Goal: Check status

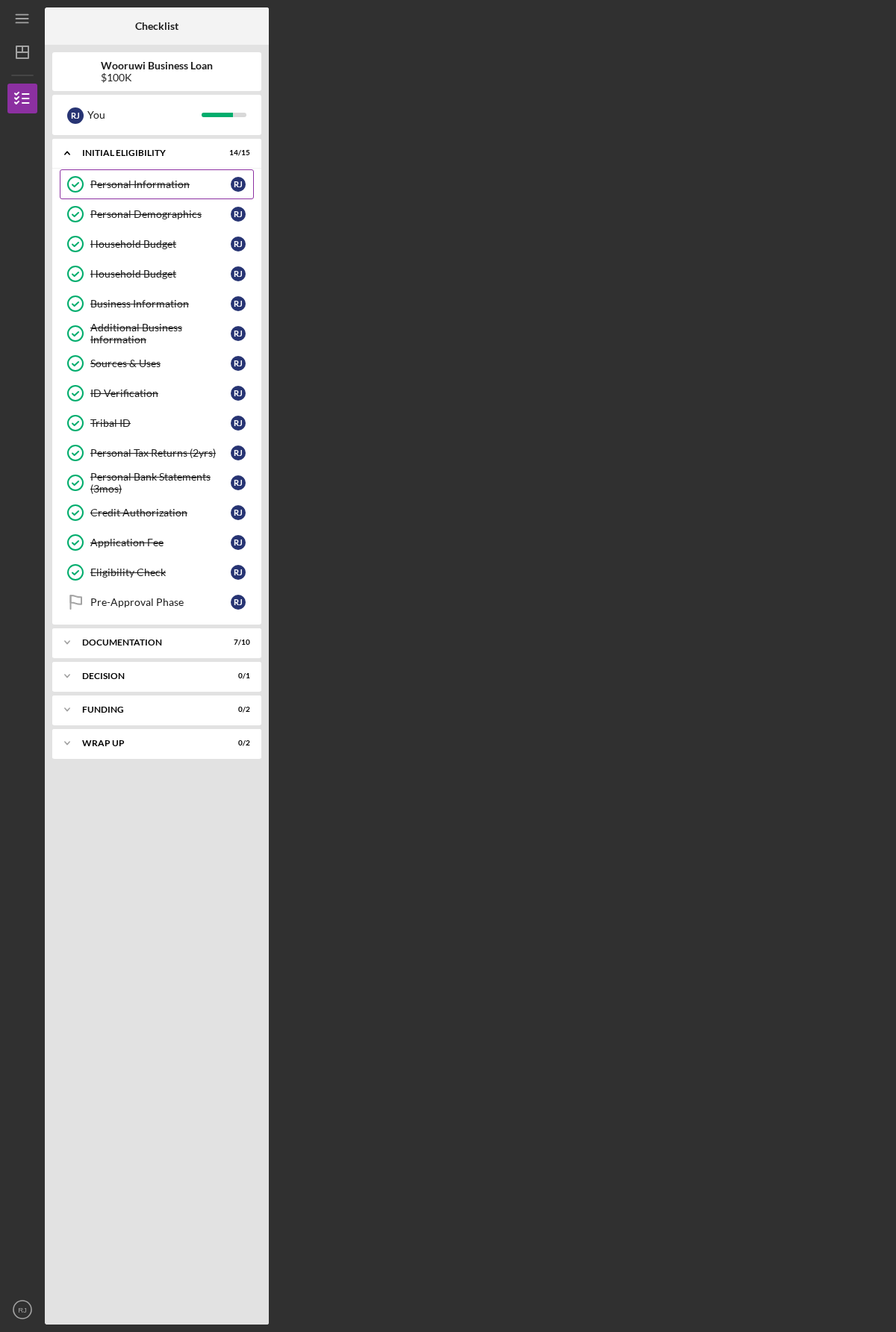
click at [124, 185] on div "Personal Information" at bounding box center [161, 185] width 141 height 12
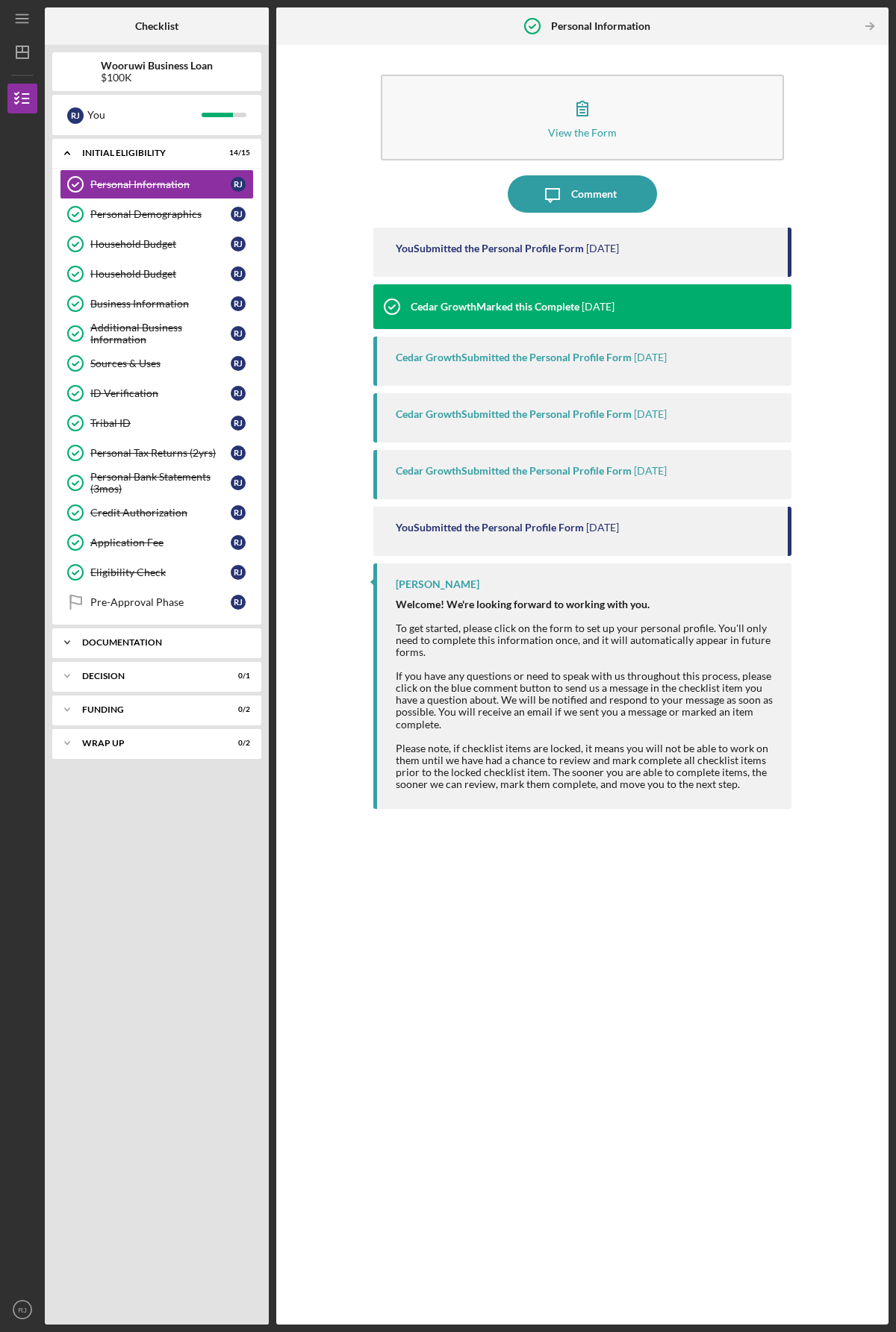
click at [120, 644] on div "Documentation" at bounding box center [162, 643] width 160 height 9
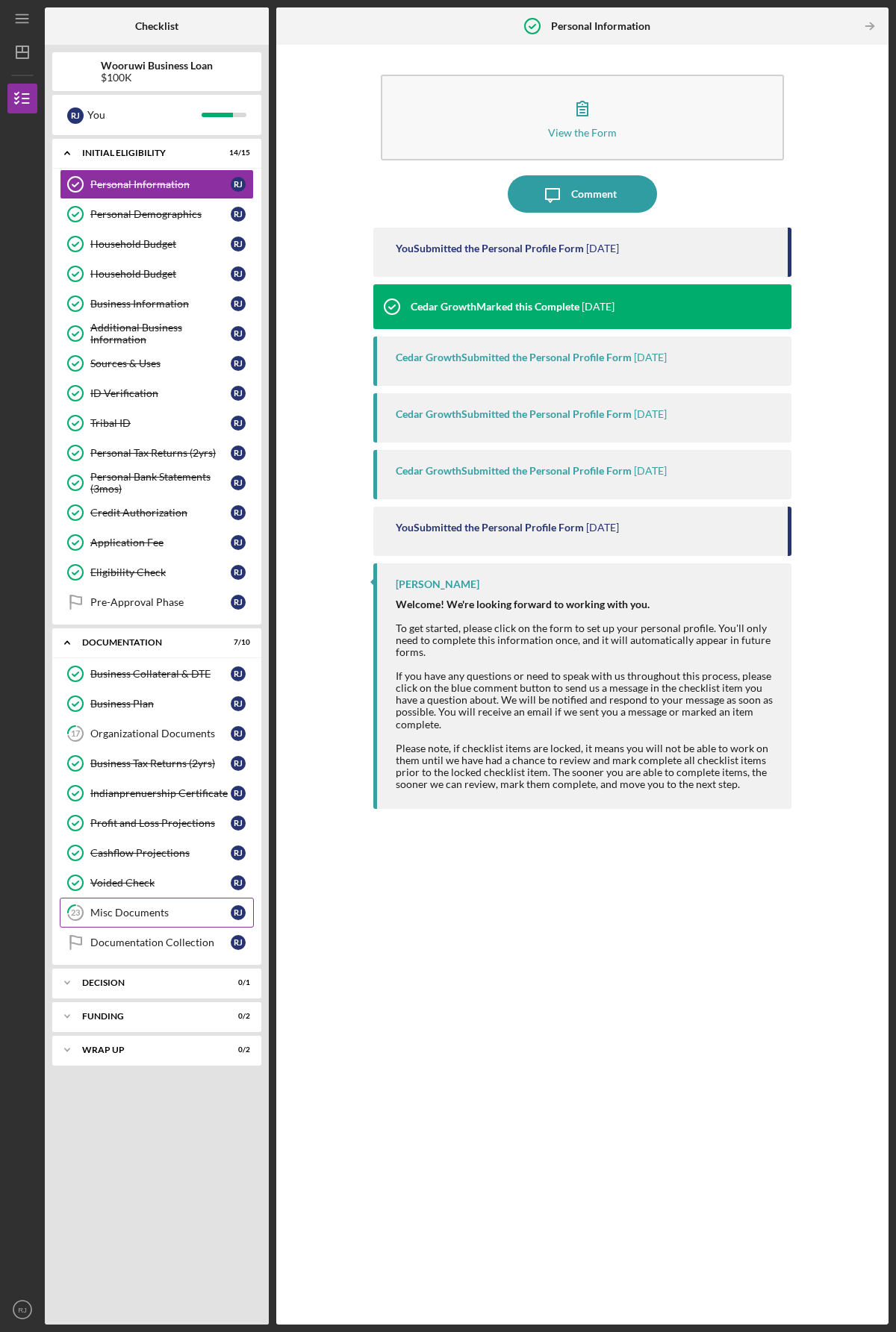
click at [106, 923] on link "23 Misc Documents [PERSON_NAME]" at bounding box center [157, 912] width 194 height 30
